Goal: Task Accomplishment & Management: Use online tool/utility

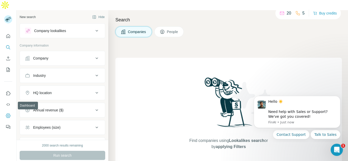
click at [7, 113] on icon "Dashboard" at bounding box center [8, 115] width 5 height 5
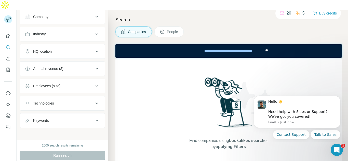
scroll to position [44, 0]
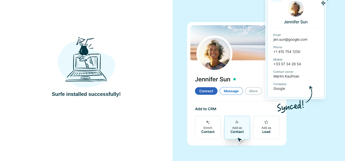
scroll to position [25, 0]
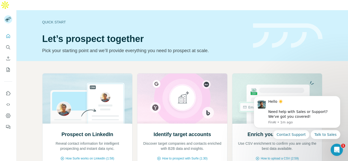
click at [332, 11] on div "Quick start Let’s prospect together Pick your starting point and we’ll provide …" at bounding box center [183, 35] width 332 height 51
click at [6, 45] on icon "Search" at bounding box center [8, 47] width 5 height 5
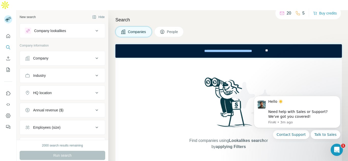
click at [166, 27] on button "People" at bounding box center [170, 32] width 30 height 11
